Goal: Task Accomplishment & Management: Use online tool/utility

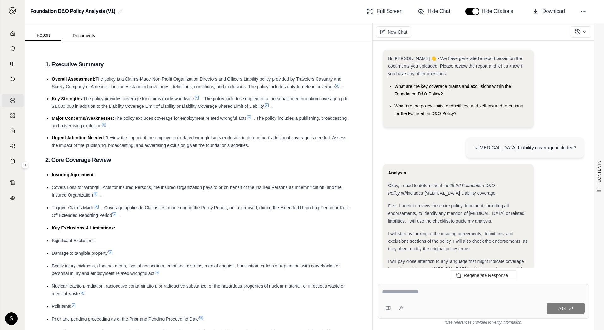
scroll to position [1337, 0]
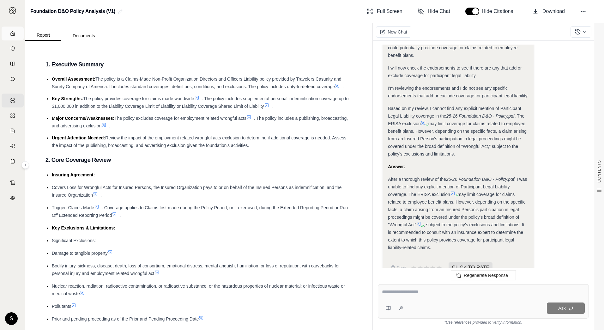
click at [17, 32] on link "Home" at bounding box center [13, 34] width 22 height 14
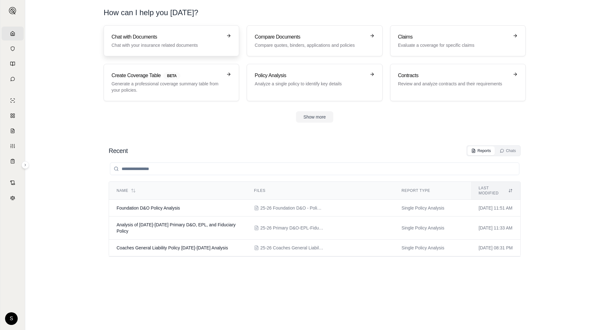
click at [210, 50] on link "Chat with Documents Chat with your insurance related documents" at bounding box center [172, 40] width 136 height 31
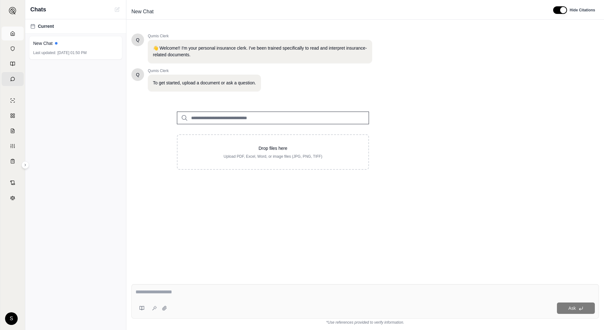
click at [10, 35] on link "Home" at bounding box center [13, 34] width 22 height 14
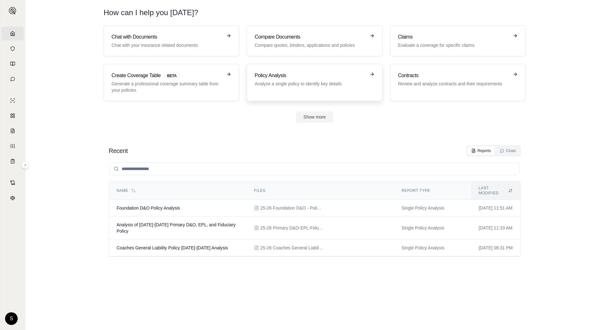
click at [288, 69] on link "Policy Analysis Analyze a single policy to identify key details" at bounding box center [315, 82] width 136 height 37
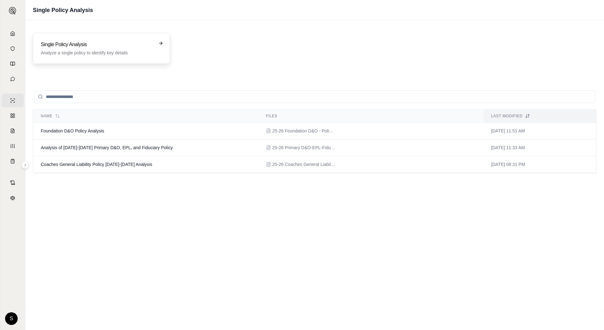
click at [137, 42] on h3 "Single Policy Analysis" at bounding box center [97, 45] width 112 height 8
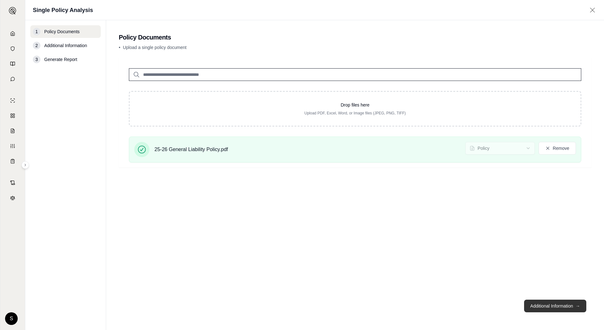
click at [559, 303] on button "Additional Information →" at bounding box center [555, 306] width 62 height 13
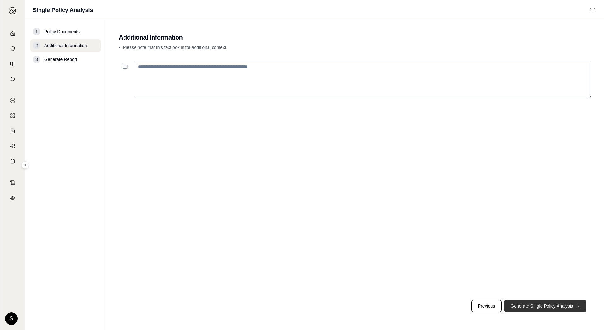
click at [559, 303] on button "Generate Single Policy Analysis →" at bounding box center [545, 306] width 82 height 13
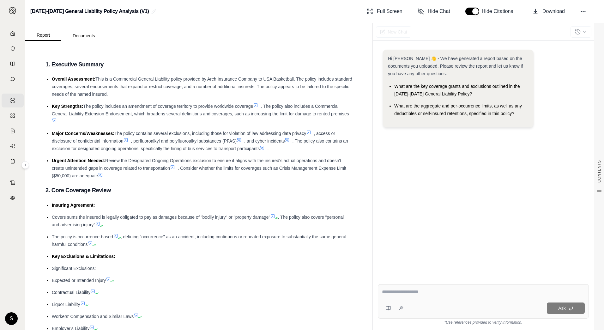
click at [454, 294] on textarea at bounding box center [483, 292] width 203 height 8
type textarea "**********"
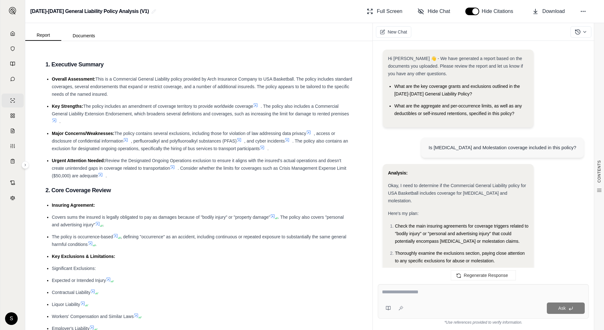
scroll to position [529, 0]
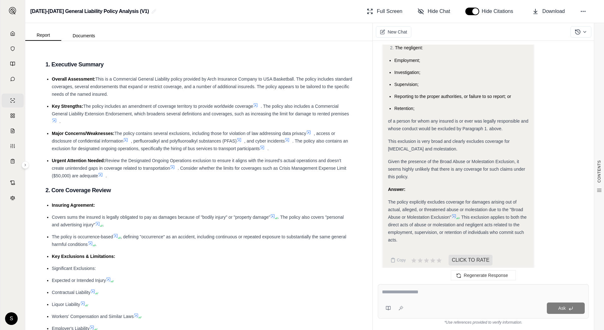
drag, startPoint x: 308, startPoint y: 304, endPoint x: 335, endPoint y: 322, distance: 32.3
click at [308, 304] on li "Liquor Liability" at bounding box center [202, 305] width 301 height 8
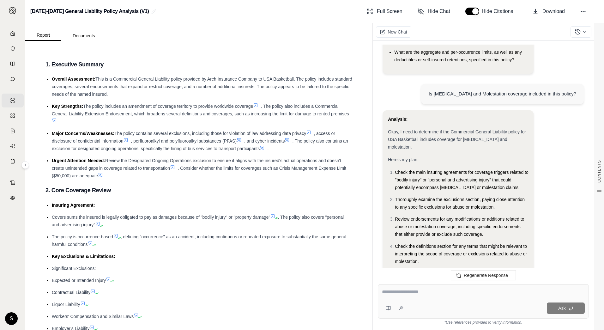
scroll to position [0, 0]
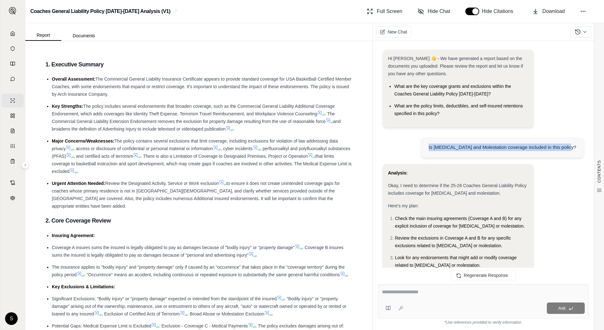
drag, startPoint x: 438, startPoint y: 146, endPoint x: 580, endPoint y: 146, distance: 141.9
click at [580, 146] on div "Is Sexual Abuse and Molestation coverage included in this policy?" at bounding box center [502, 147] width 163 height 20
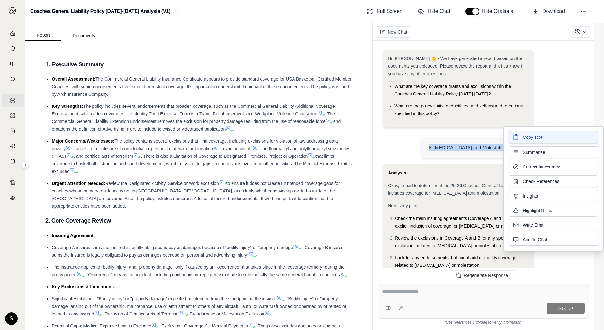
drag, startPoint x: 580, startPoint y: 146, endPoint x: 535, endPoint y: 138, distance: 45.5
click at [535, 138] on span "Copy Text" at bounding box center [533, 137] width 20 height 6
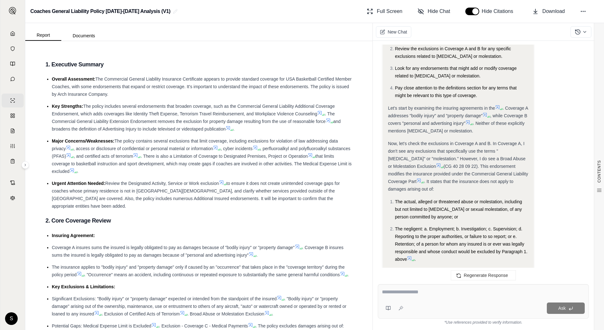
scroll to position [190, 0]
click at [412, 258] on icon at bounding box center [413, 260] width 4 height 4
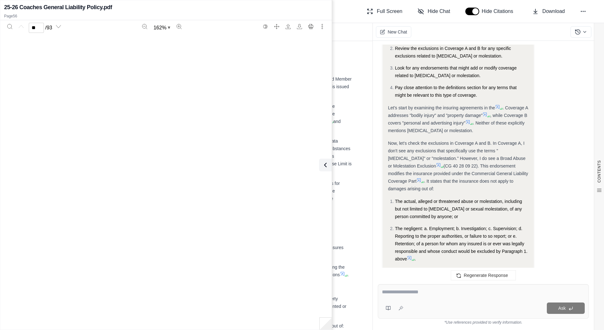
type input "**"
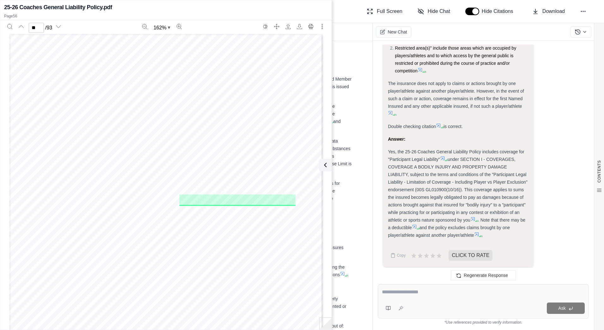
scroll to position [1265, 0]
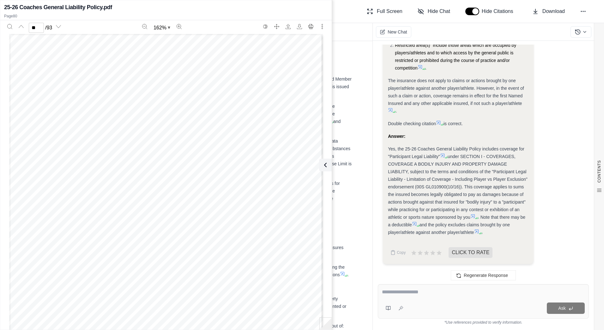
click at [475, 215] on icon at bounding box center [473, 216] width 5 height 5
type input "**"
click at [414, 225] on icon at bounding box center [414, 223] width 5 height 5
click at [479, 232] on icon at bounding box center [476, 231] width 5 height 5
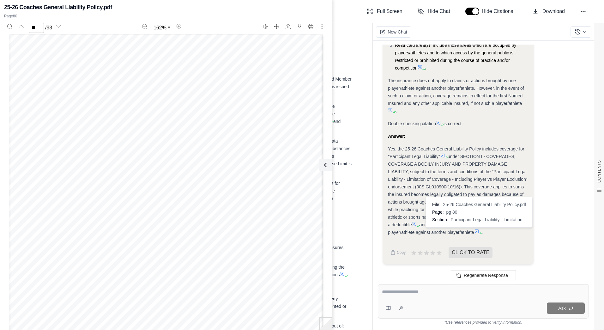
click at [238, 156] on div "00 SGL0109 00 10 16 Includes copyrighted material of Insurance Services Office,…" at bounding box center [166, 237] width 314 height 406
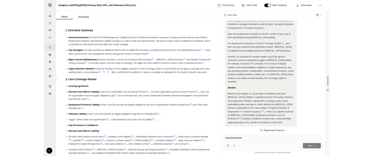
scroll to position [1643, 0]
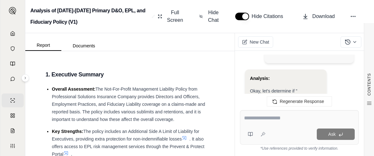
click at [116, 92] on span "The Not-For-Profit Management Liability Policy from Professional Solutions Insu…" at bounding box center [128, 104] width 153 height 35
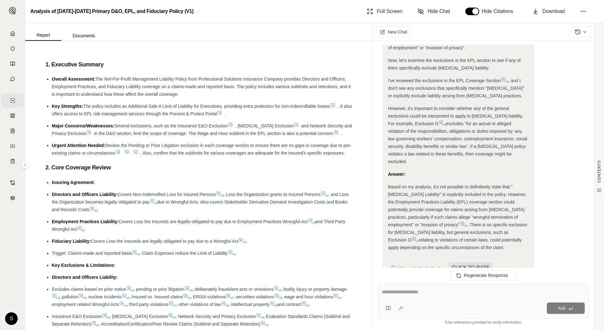
click at [464, 224] on icon at bounding box center [466, 226] width 4 height 4
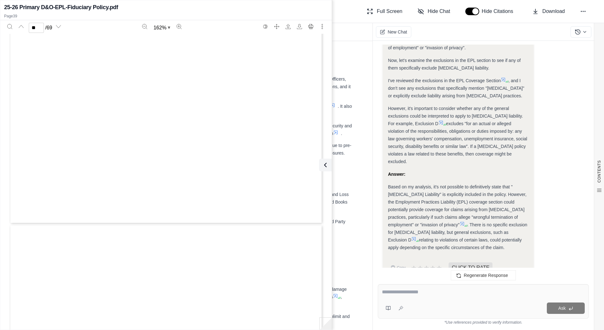
type input "**"
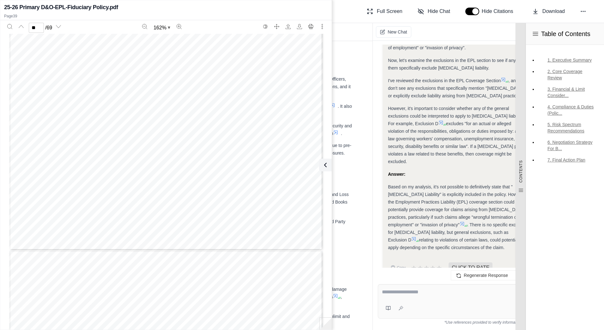
scroll to position [0, 0]
